Goal: Navigation & Orientation: Go to known website

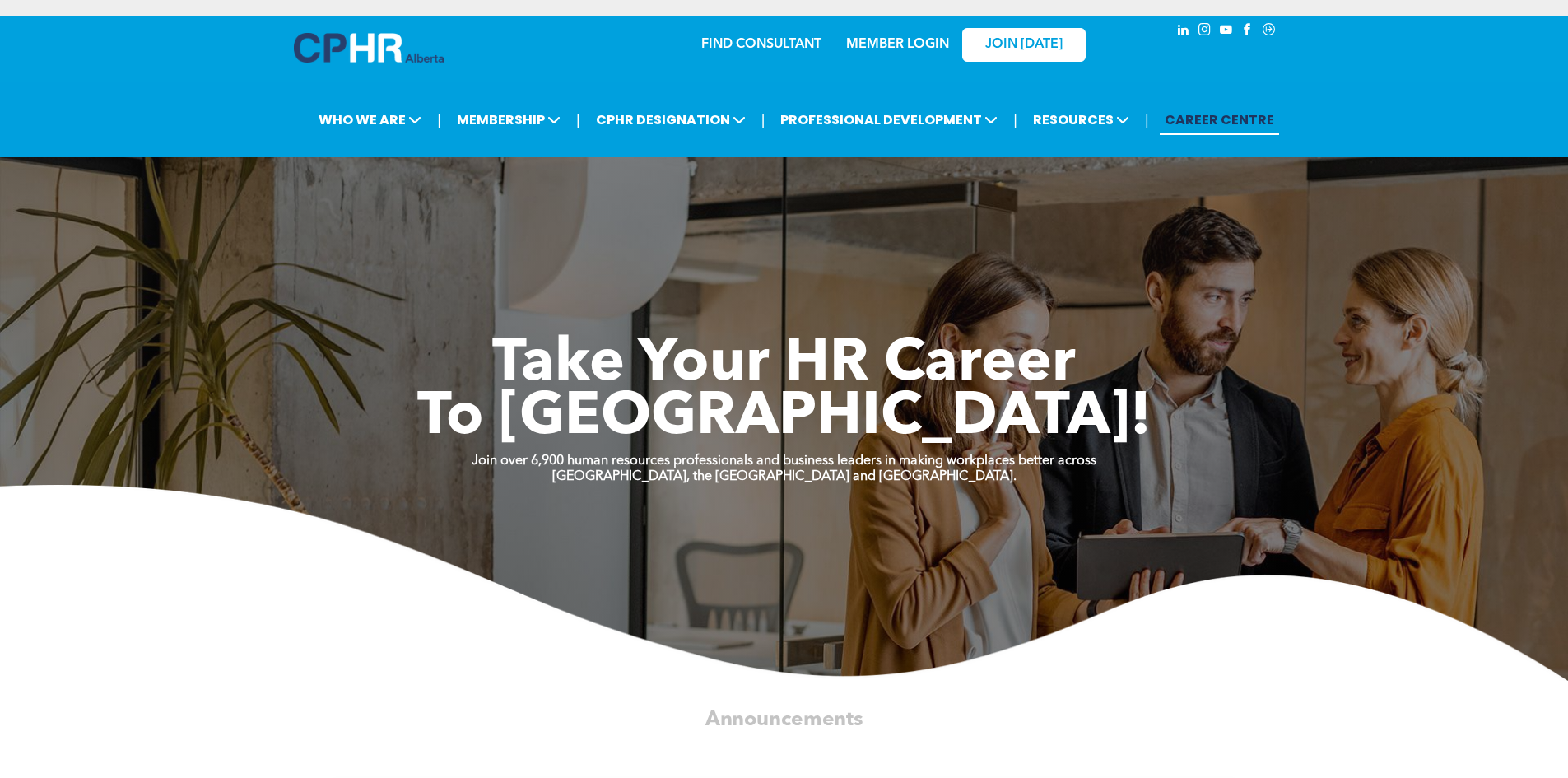
click at [908, 38] on link "MEMBER LOGIN" at bounding box center [898, 45] width 103 height 14
click at [880, 38] on link "MEMBER LOGIN" at bounding box center [898, 45] width 103 height 14
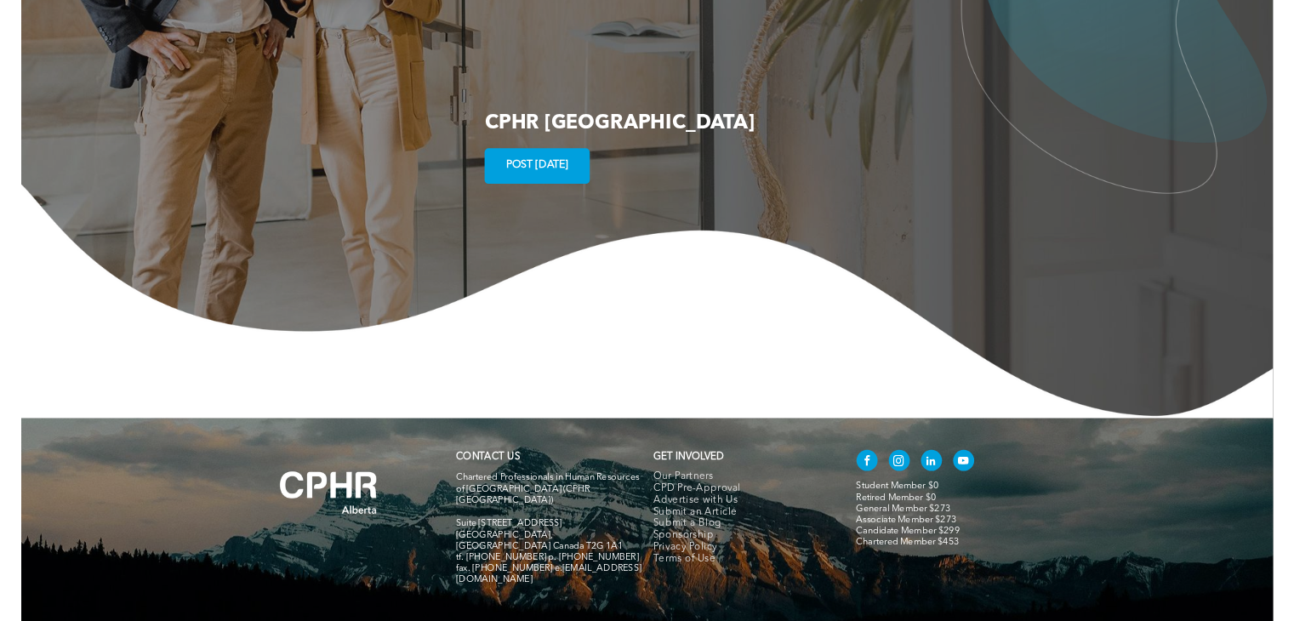
scroll to position [3243, 0]
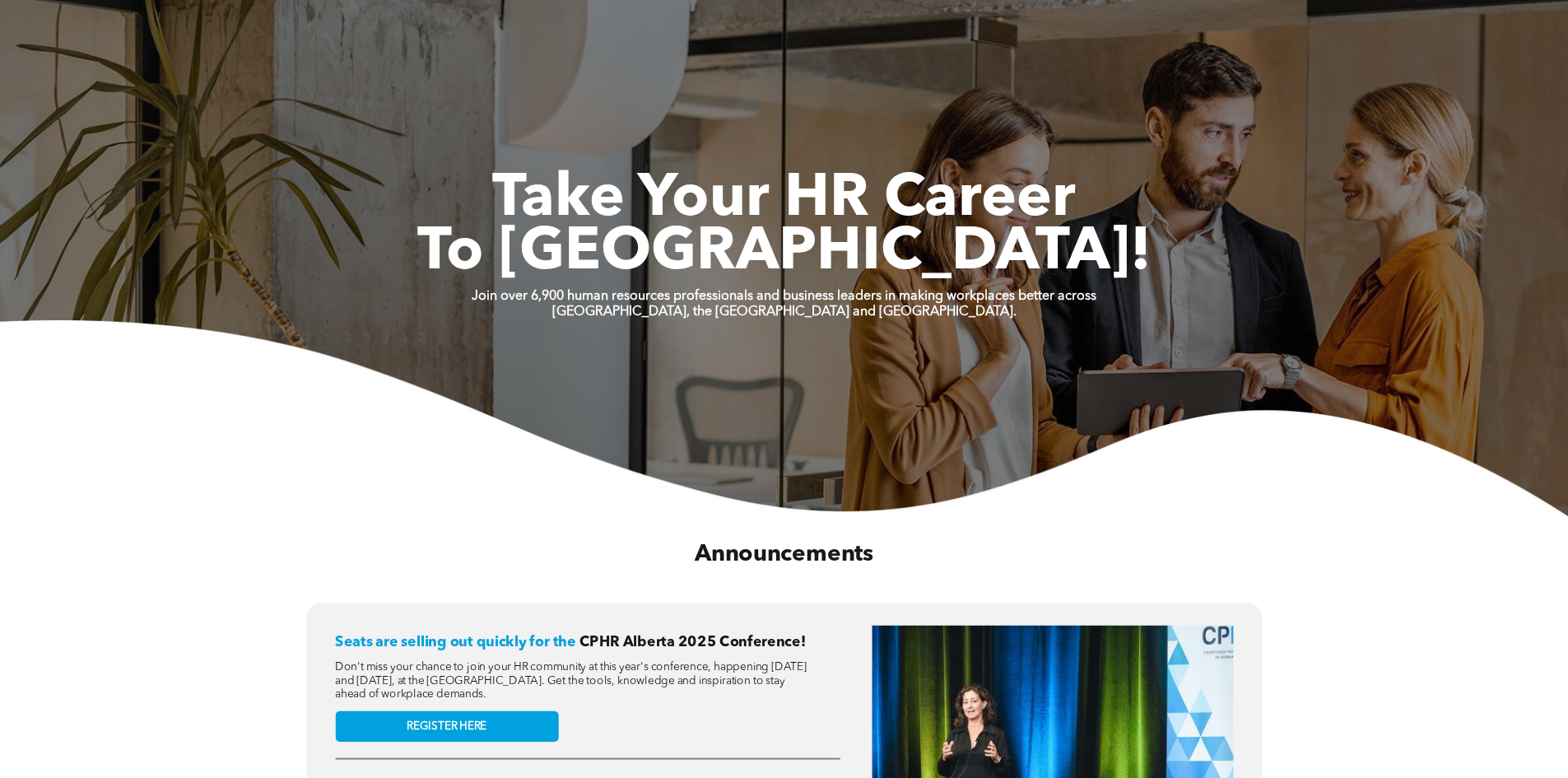
scroll to position [741, 0]
